Goal: Go to known website: Go to known website

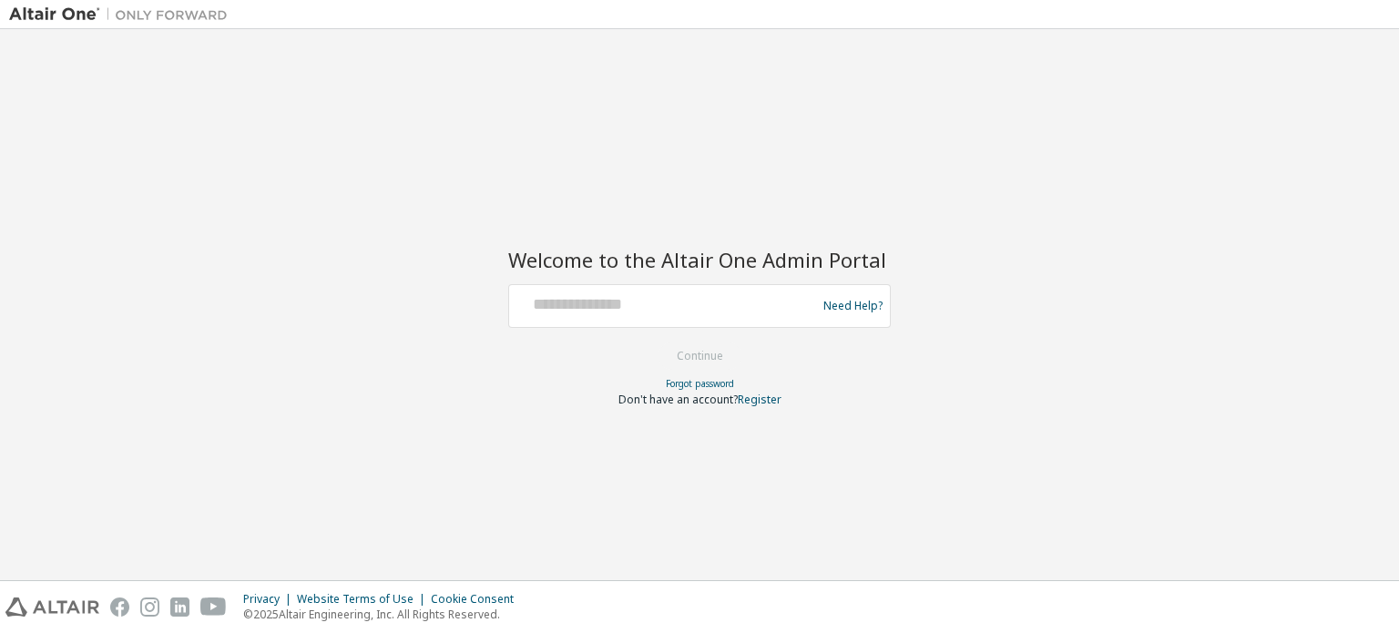
click at [690, 315] on div at bounding box center [665, 306] width 298 height 35
click at [702, 291] on input "text" at bounding box center [665, 302] width 298 height 26
click at [1024, 381] on div "Welcome to the Altair One Admin Portal Need Help? Please make sure that you pro…" at bounding box center [699, 304] width 1381 height 533
